Goal: Download file/media

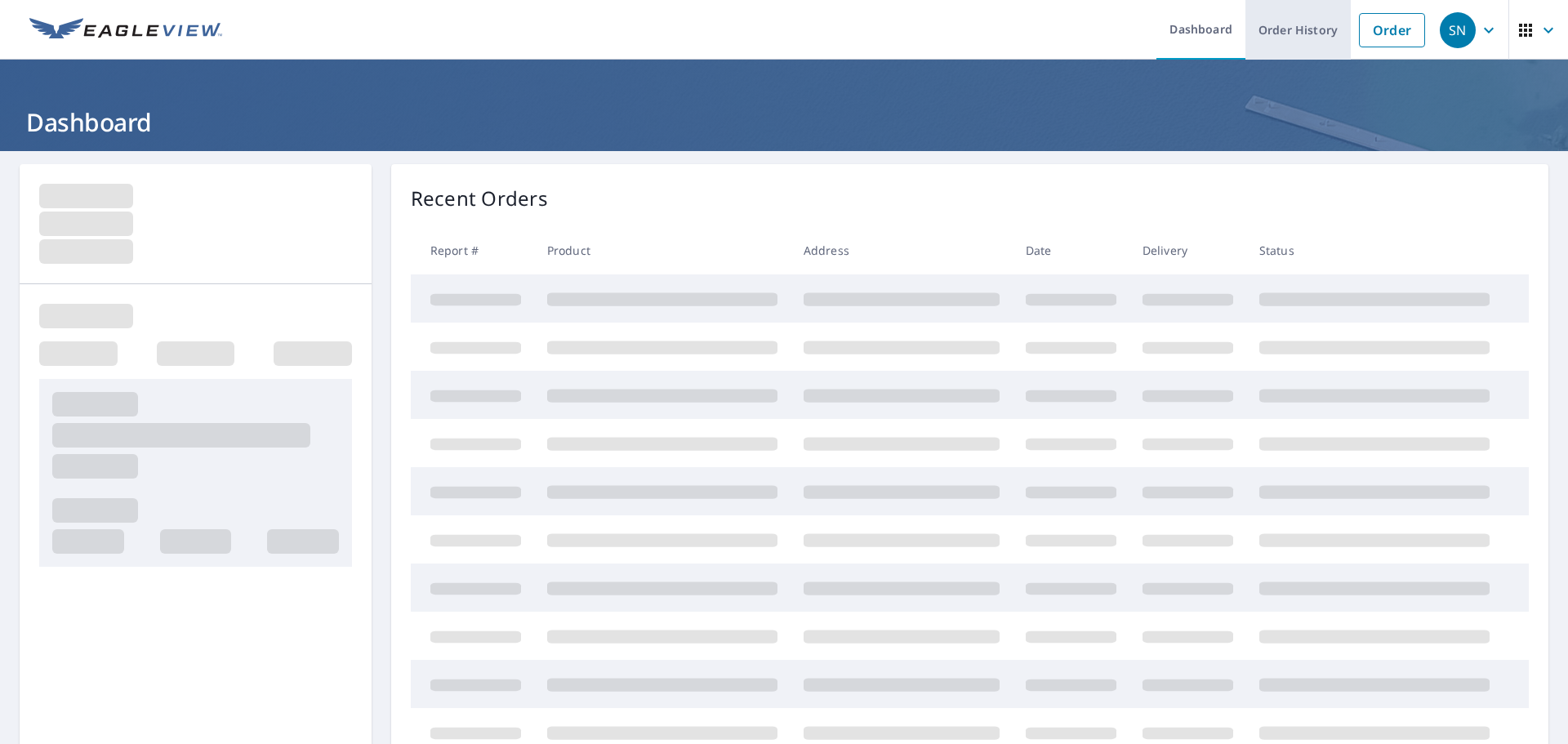
click at [1290, 19] on link "Order History" at bounding box center [1298, 30] width 105 height 60
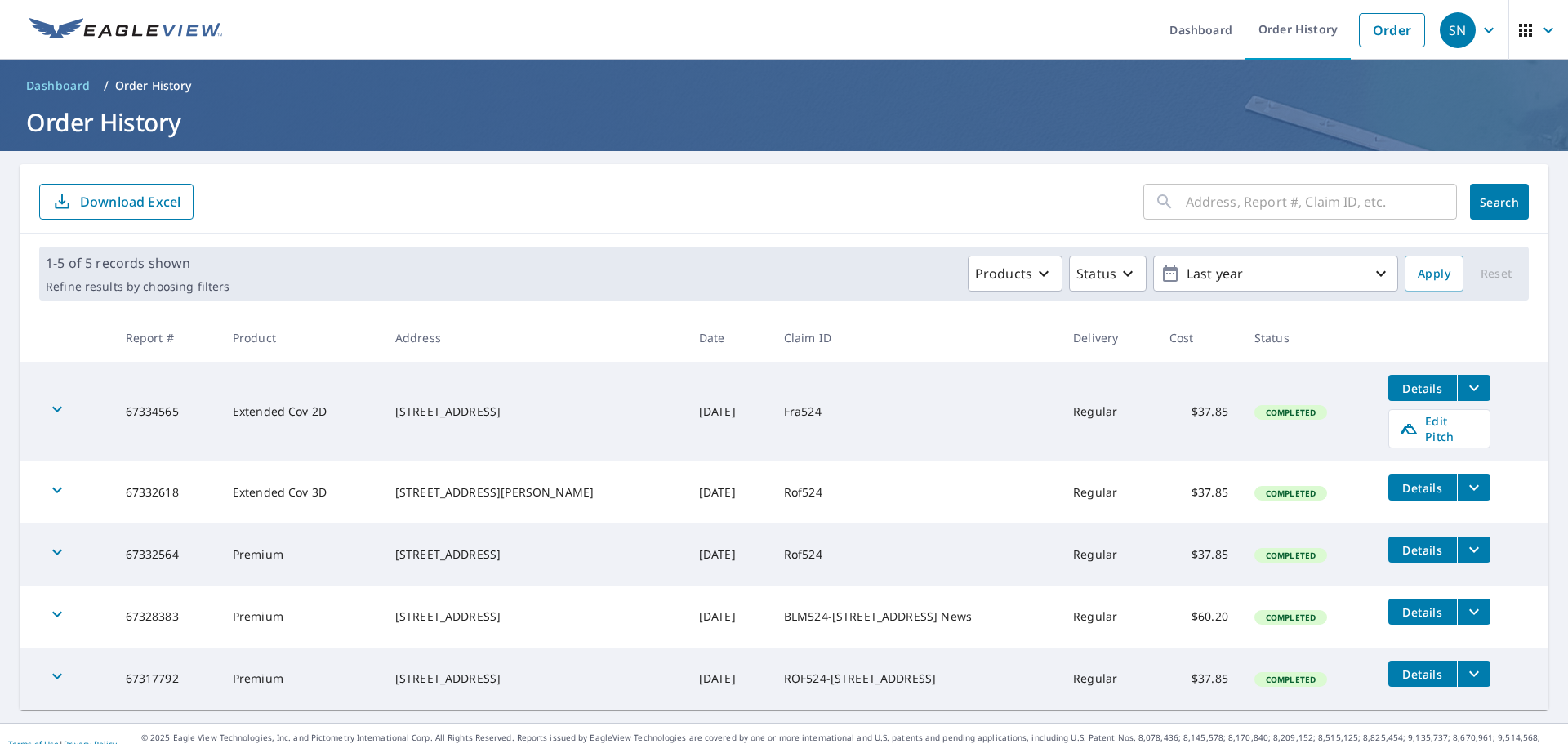
click at [1279, 203] on input "text" at bounding box center [1321, 201] width 271 height 46
type input "9808 TURNING LEAF"
click button "Search" at bounding box center [1499, 201] width 59 height 36
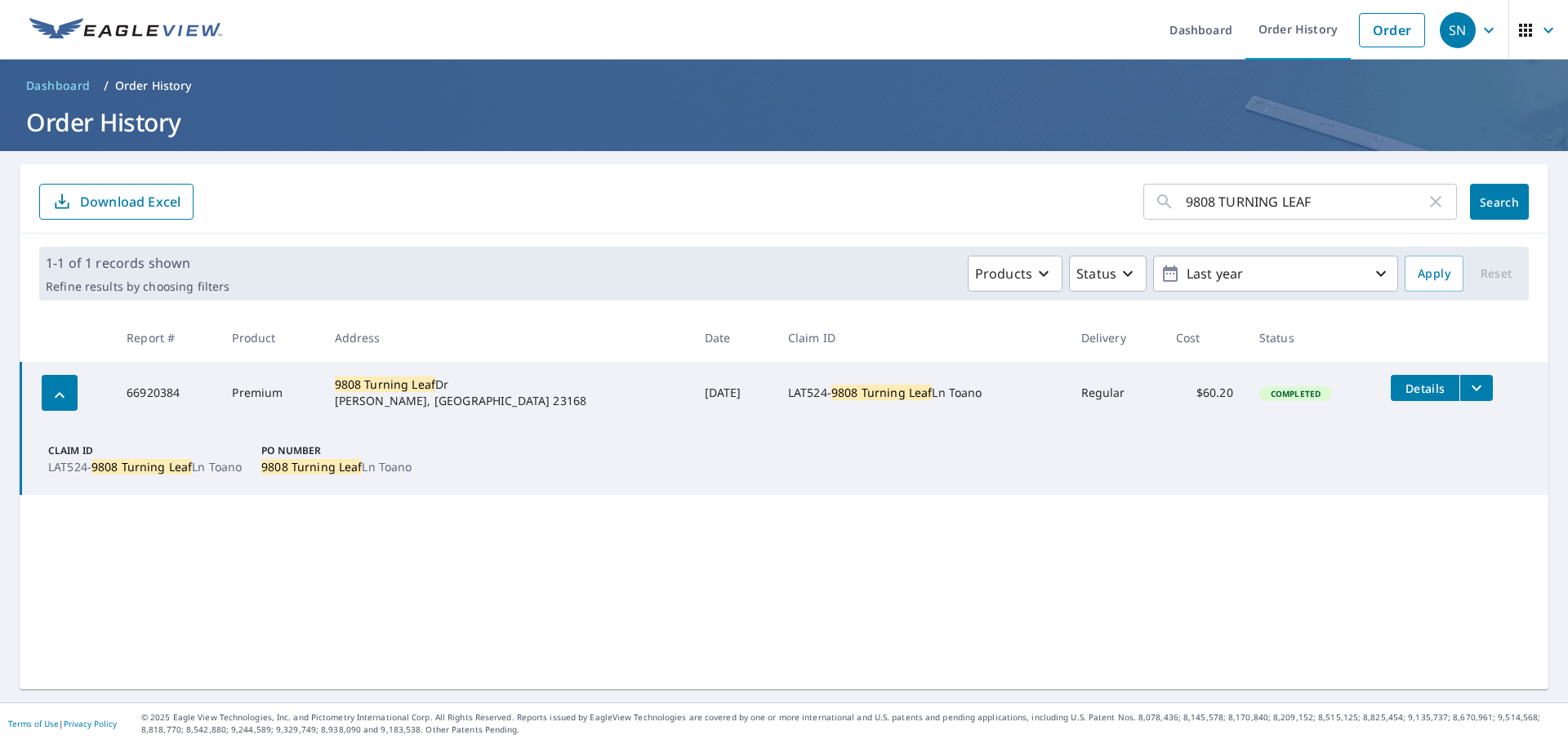
click at [1467, 392] on icon "filesDropdownBtn-66920384" at bounding box center [1476, 387] width 20 height 20
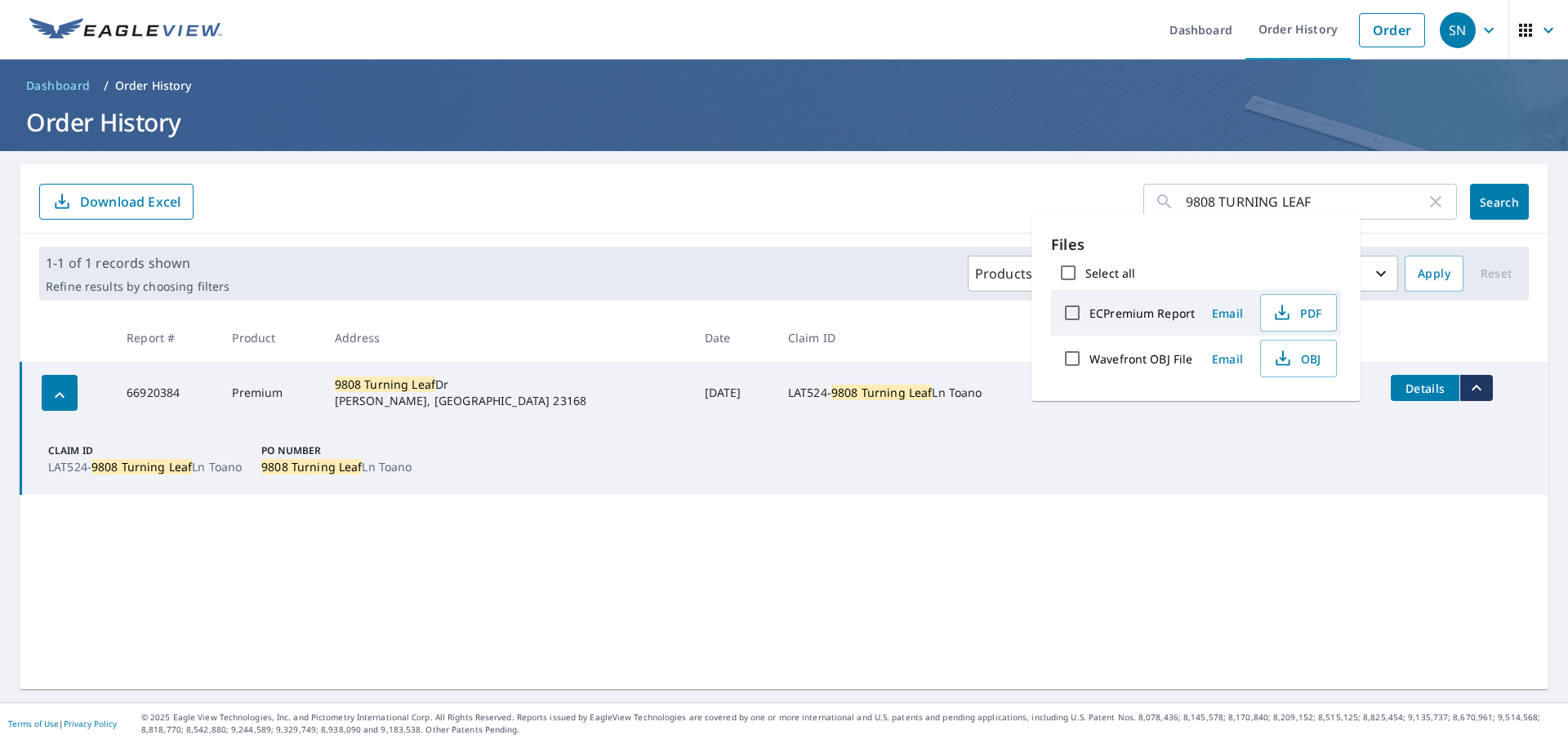
click at [1114, 312] on label "ECPremium Report" at bounding box center [1142, 313] width 105 height 16
click at [1089, 312] on input "ECPremium Report" at bounding box center [1072, 312] width 35 height 35
checkbox input "true"
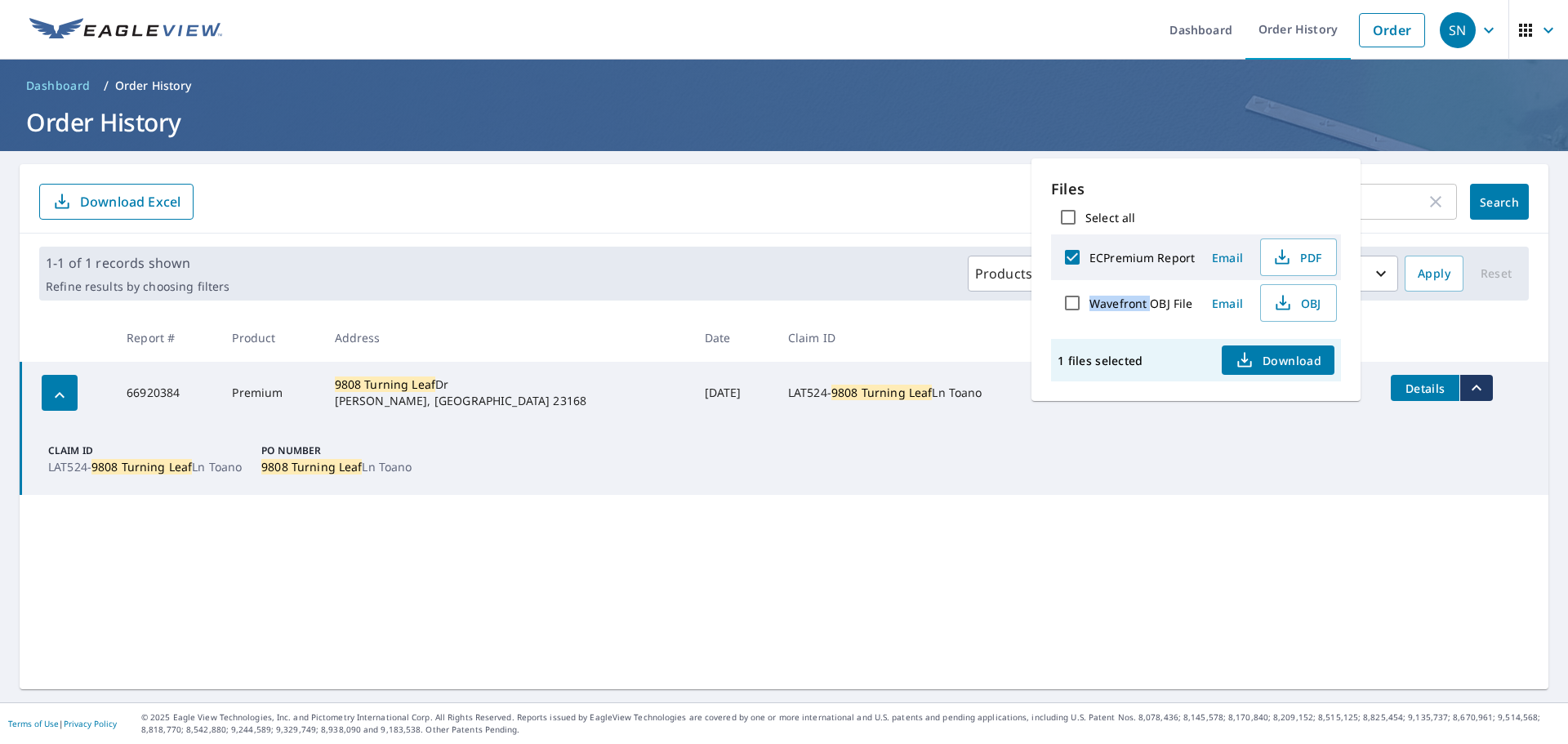
click at [1114, 312] on div "Wavefront OBJ File" at bounding box center [1125, 303] width 140 height 35
click at [1269, 359] on span "Download" at bounding box center [1277, 360] width 86 height 20
